Goal: Find specific page/section: Find specific page/section

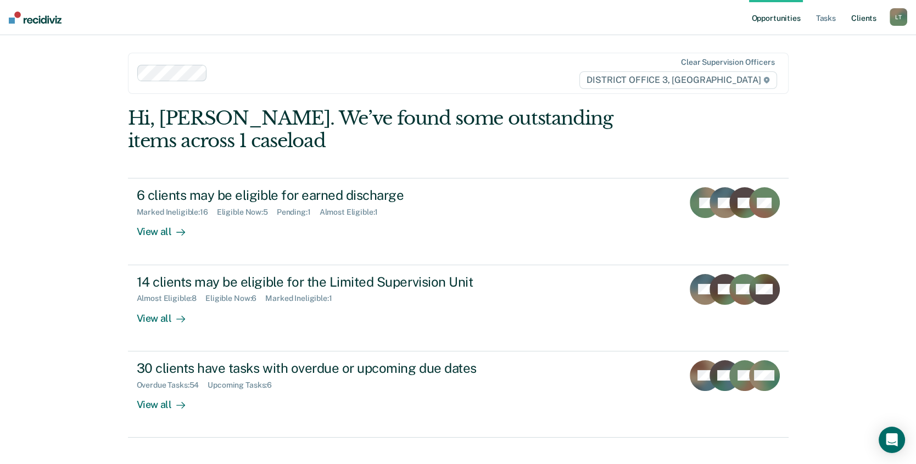
click at [863, 13] on link "Client s" at bounding box center [864, 17] width 30 height 35
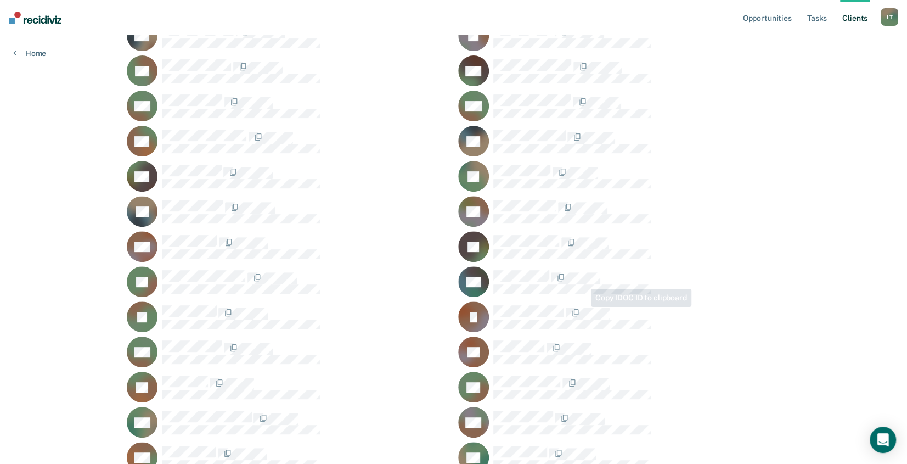
scroll to position [220, 0]
